Goal: Browse casually

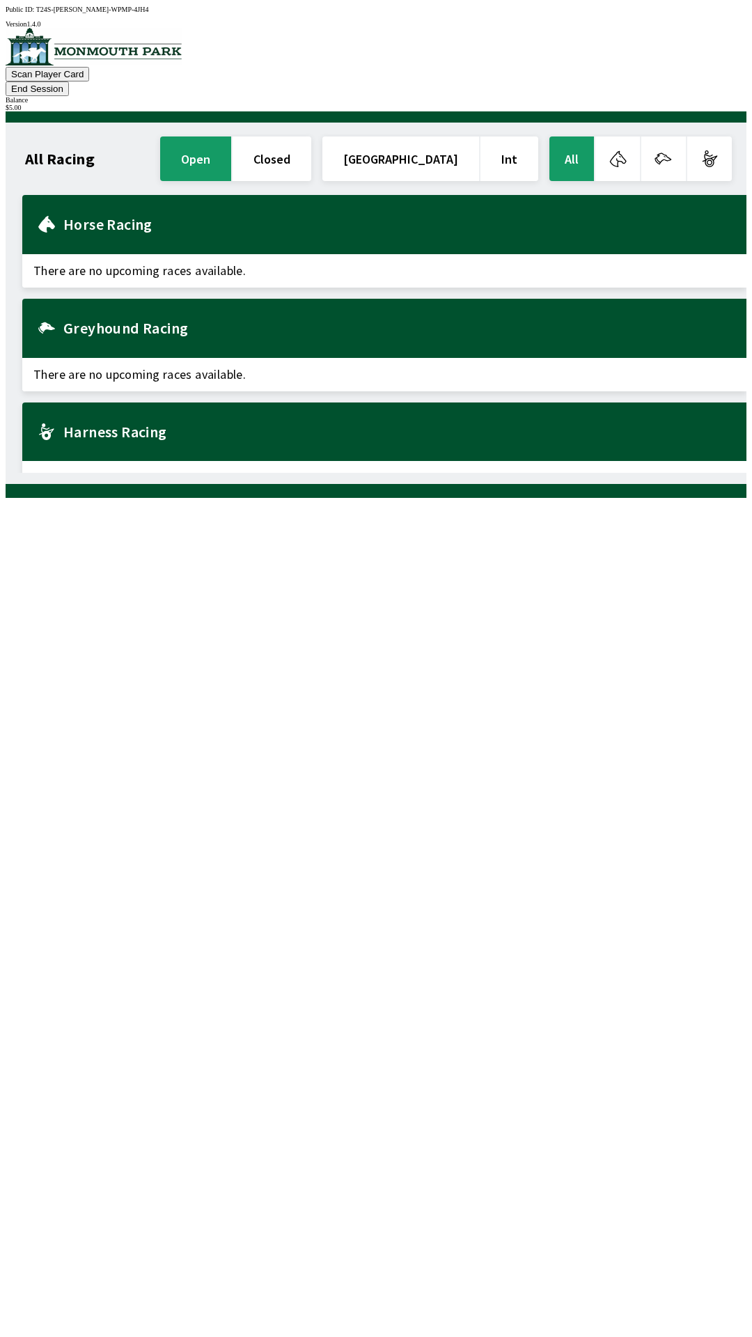
click at [169, 426] on h2 "Harness Racing" at bounding box center [399, 431] width 672 height 11
click at [69, 82] on button "End Session" at bounding box center [37, 89] width 63 height 15
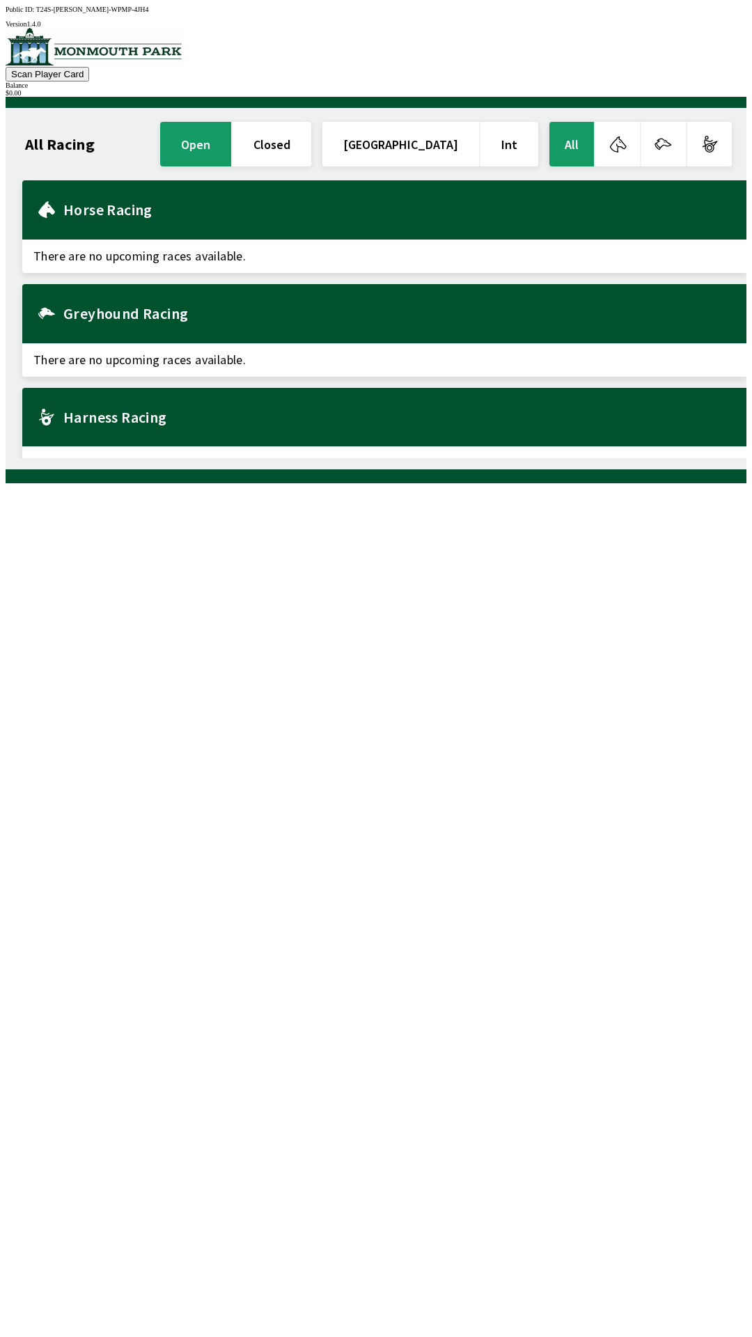
click at [138, 417] on h2 "Harness Racing" at bounding box center [399, 417] width 672 height 11
click at [160, 447] on span "There are no upcoming races available." at bounding box center [384, 463] width 724 height 33
click at [144, 424] on div "Harness Racing" at bounding box center [384, 417] width 724 height 59
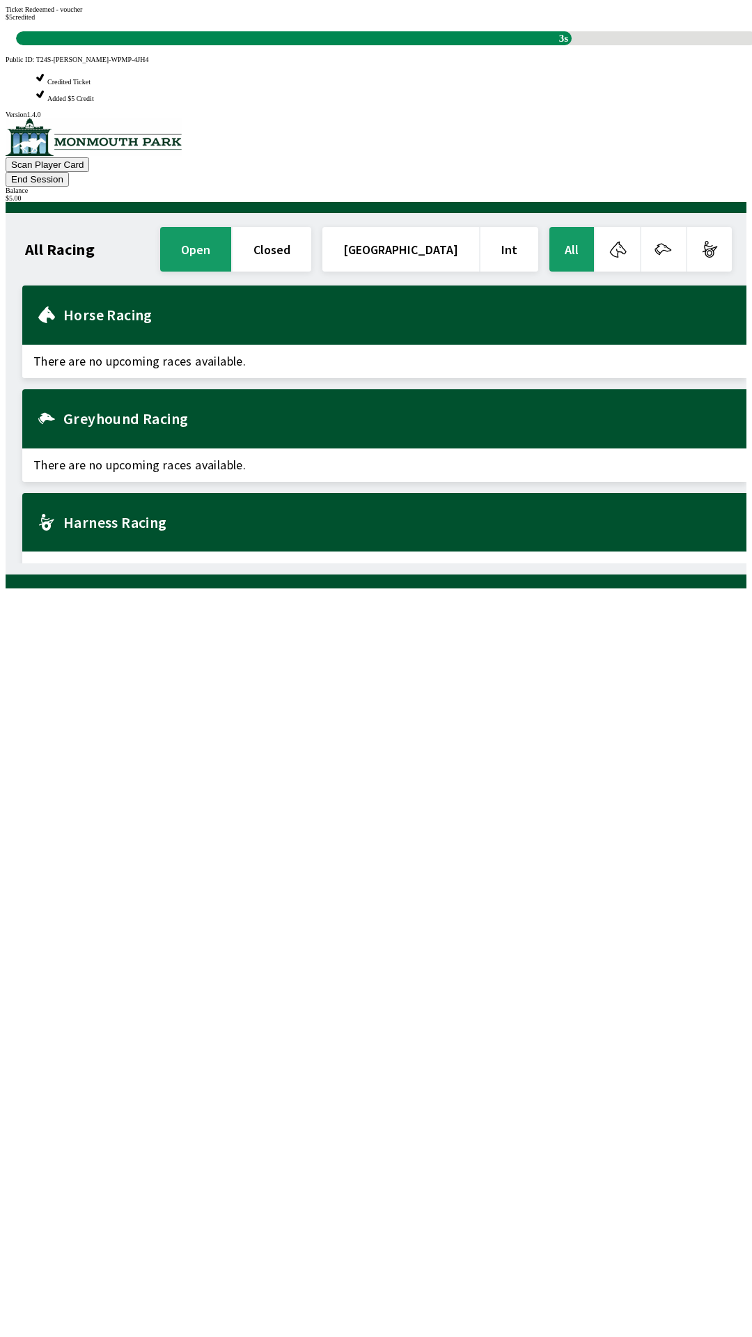
click at [180, 493] on div "Harness Racing" at bounding box center [384, 522] width 724 height 59
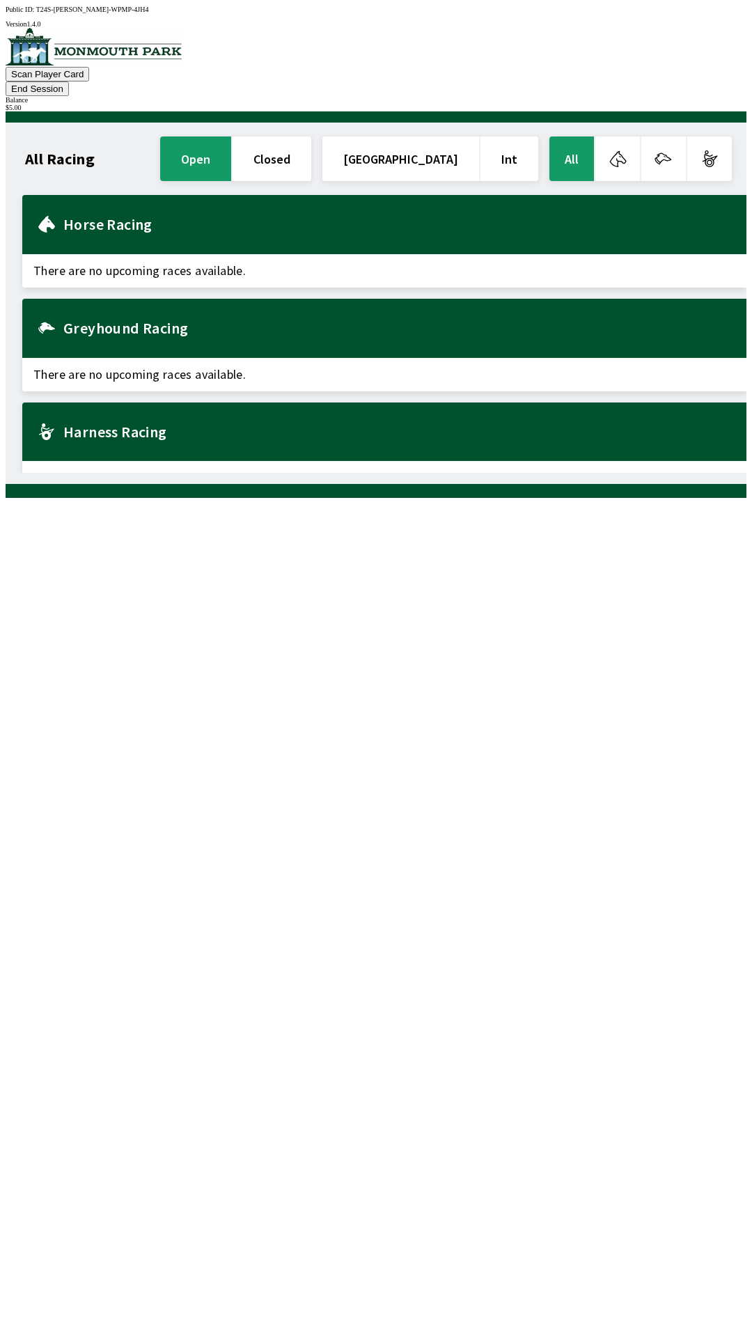
click at [180, 426] on h2 "Harness Racing" at bounding box center [399, 431] width 672 height 11
click at [103, 423] on div "Harness Racing" at bounding box center [384, 432] width 724 height 59
click at [95, 420] on div "Harness Racing" at bounding box center [384, 432] width 724 height 59
click at [125, 426] on h2 "Harness Racing" at bounding box center [399, 431] width 672 height 11
click at [158, 371] on div "Greyhound Racing There are no upcoming races available. Harness Racing There ar…" at bounding box center [384, 345] width 724 height 300
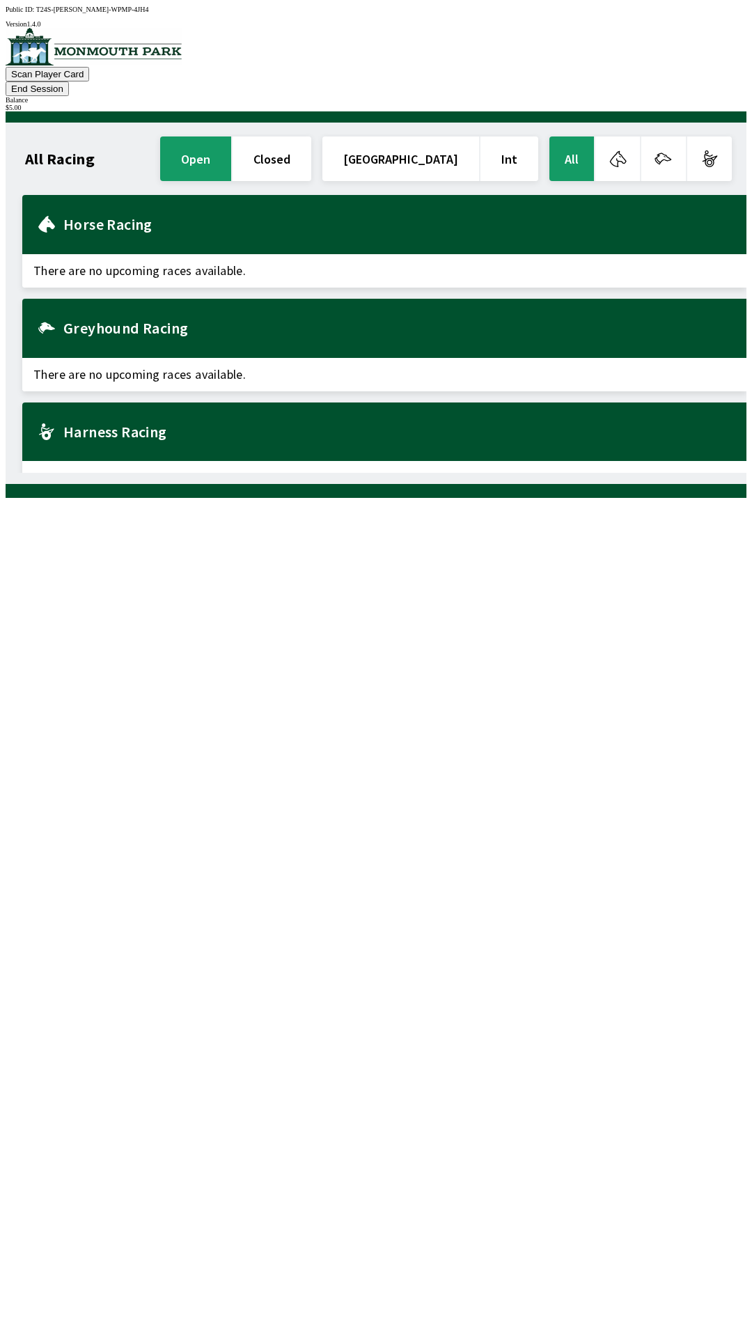
click at [220, 366] on span "There are no upcoming races available." at bounding box center [384, 374] width 724 height 33
click at [245, 403] on div "Harness Racing" at bounding box center [384, 432] width 724 height 59
click at [69, 82] on button "End Session" at bounding box center [37, 89] width 63 height 15
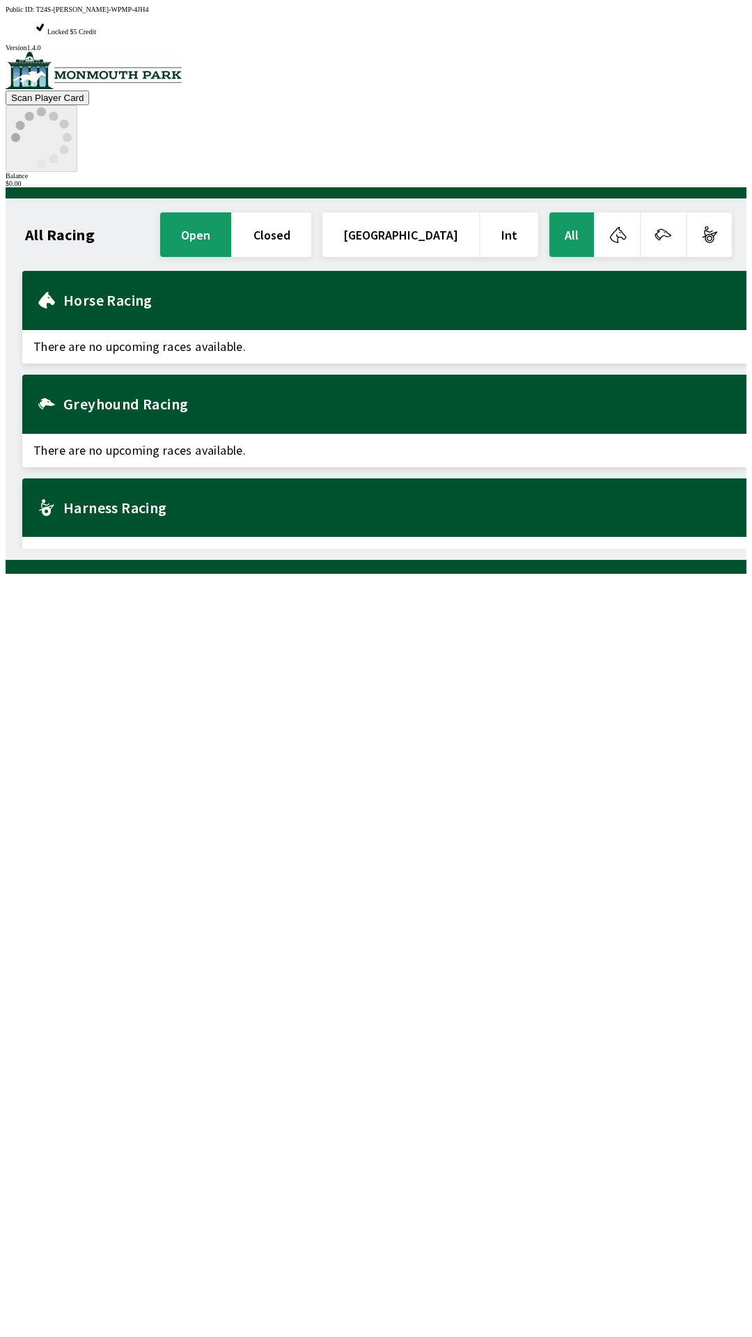
click at [72, 107] on icon at bounding box center [41, 137] width 61 height 61
